Goal: Use online tool/utility: Utilize a website feature to perform a specific function

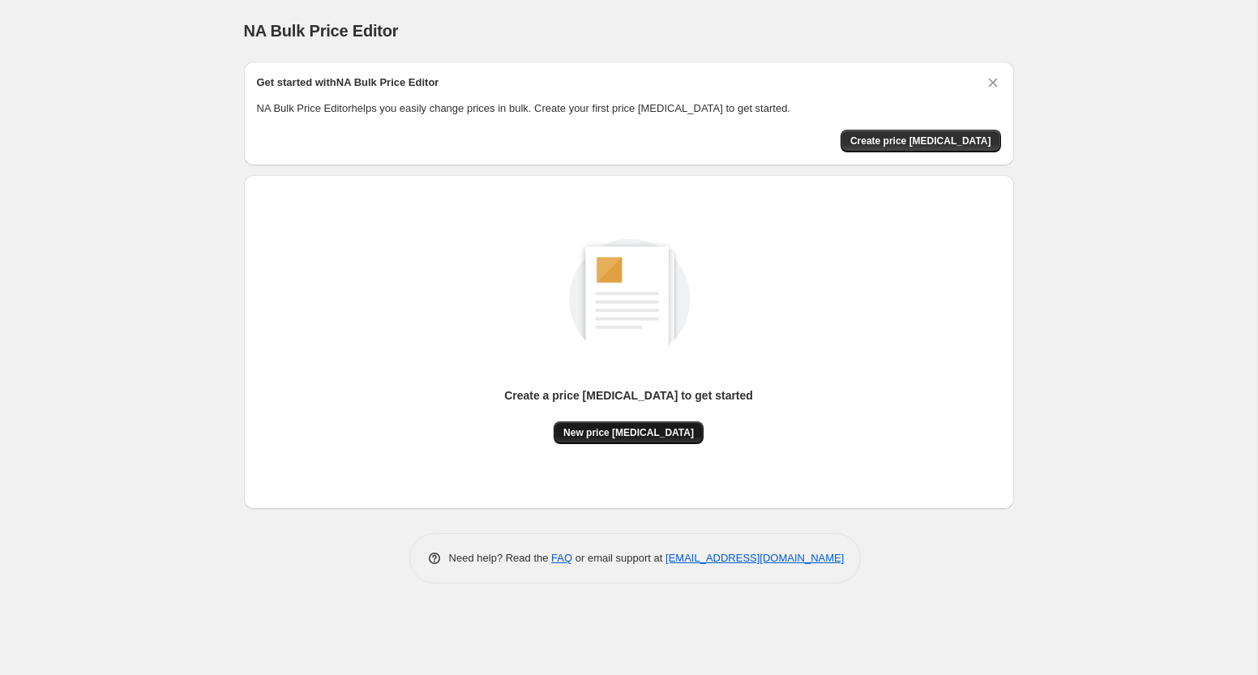
click at [671, 436] on span "New price [MEDICAL_DATA]" at bounding box center [628, 432] width 131 height 13
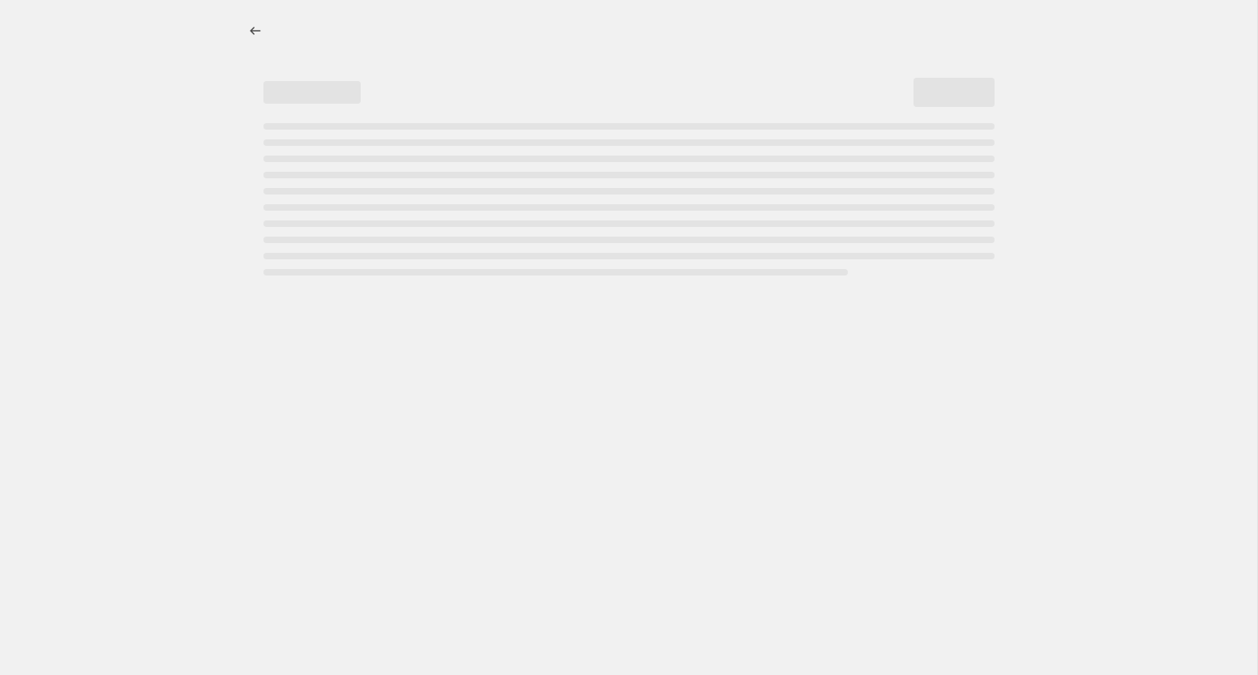
select select "percentage"
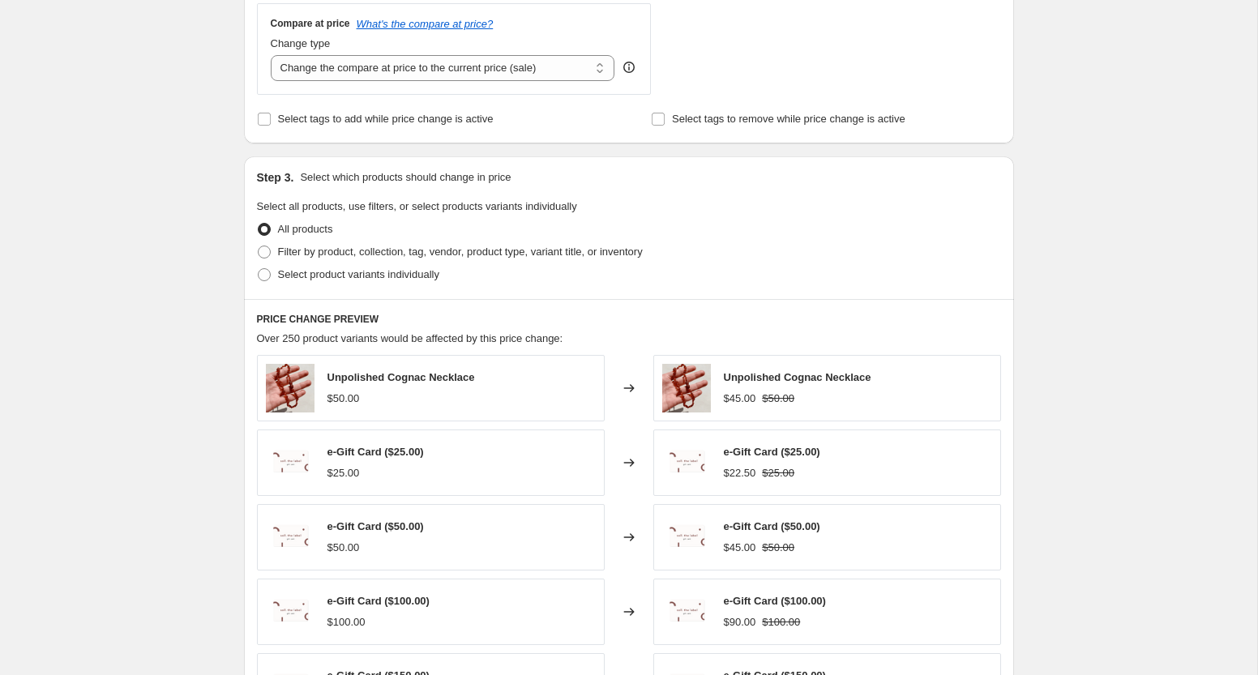
scroll to position [945, 0]
